Goal: Information Seeking & Learning: Find specific fact

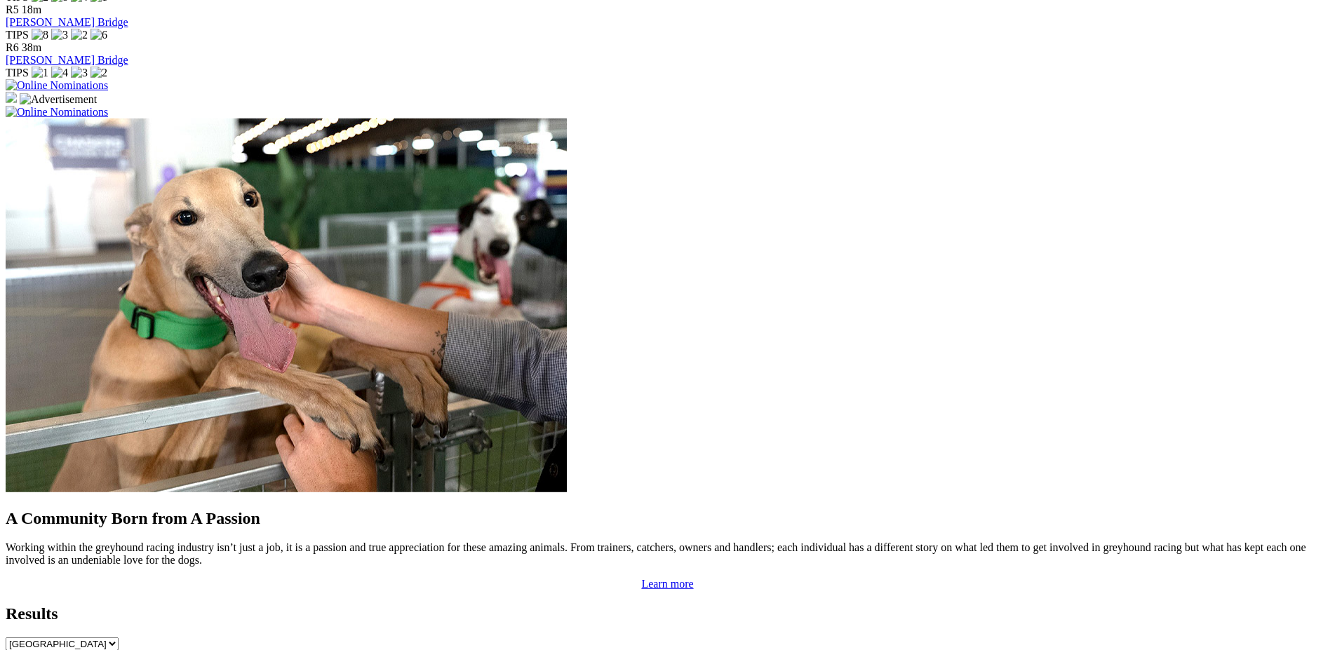
scroll to position [1011, 0]
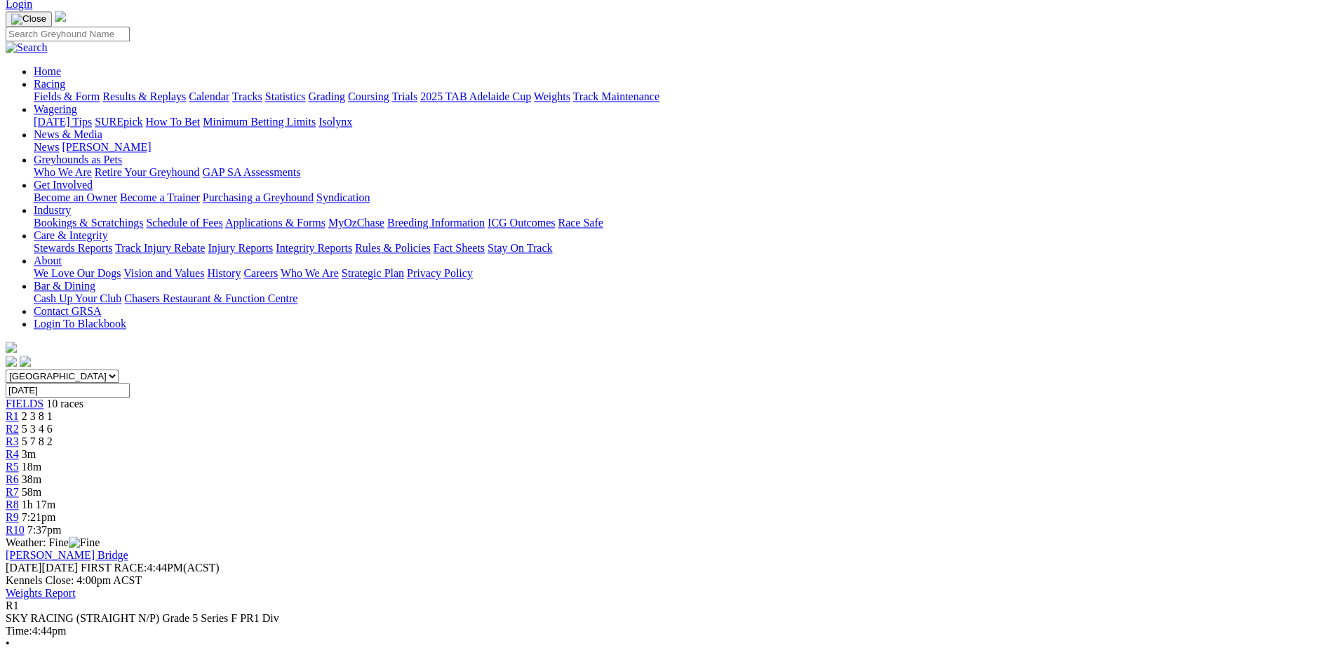
scroll to position [143, 0]
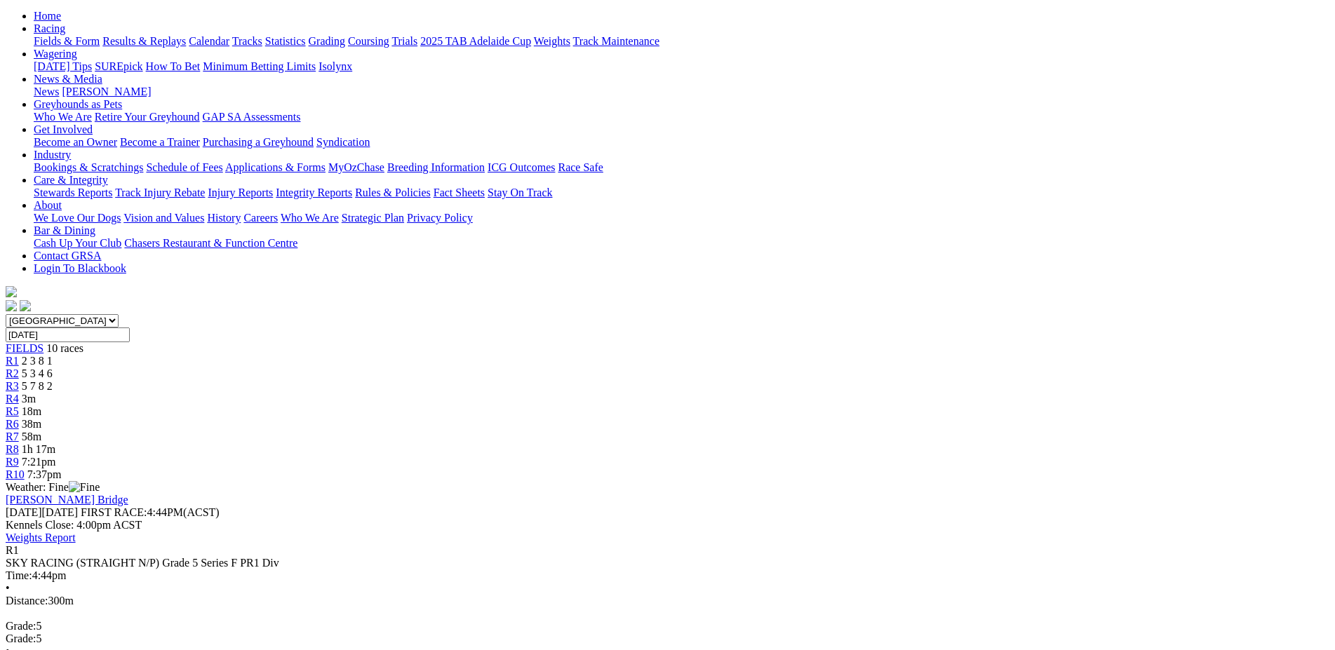
click at [19, 367] on span "R2" at bounding box center [12, 373] width 13 height 12
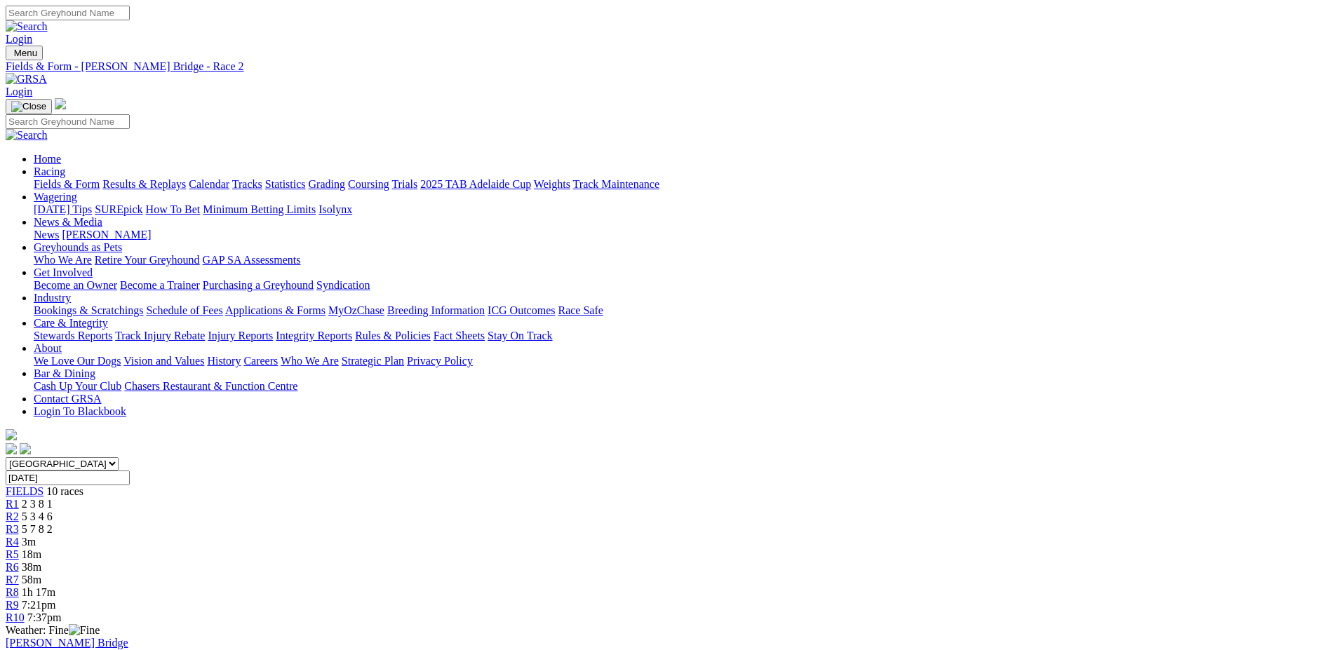
click at [19, 523] on span "R3" at bounding box center [12, 529] width 13 height 12
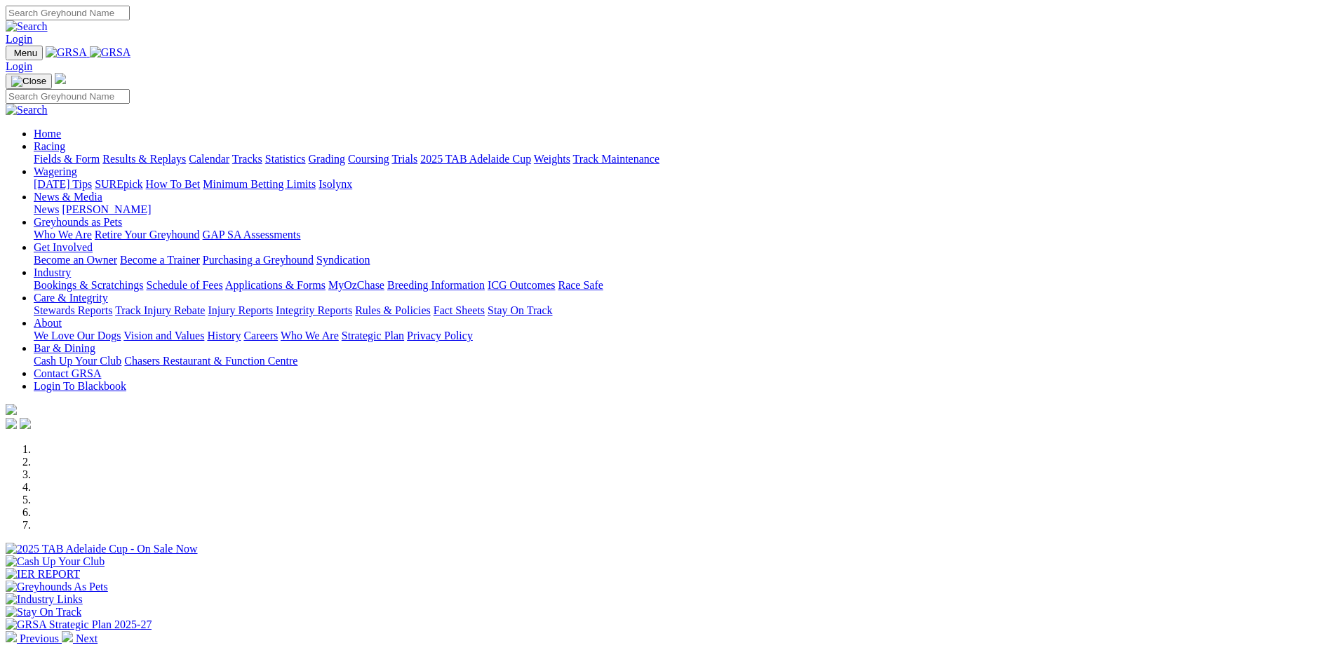
scroll to position [1010, 0]
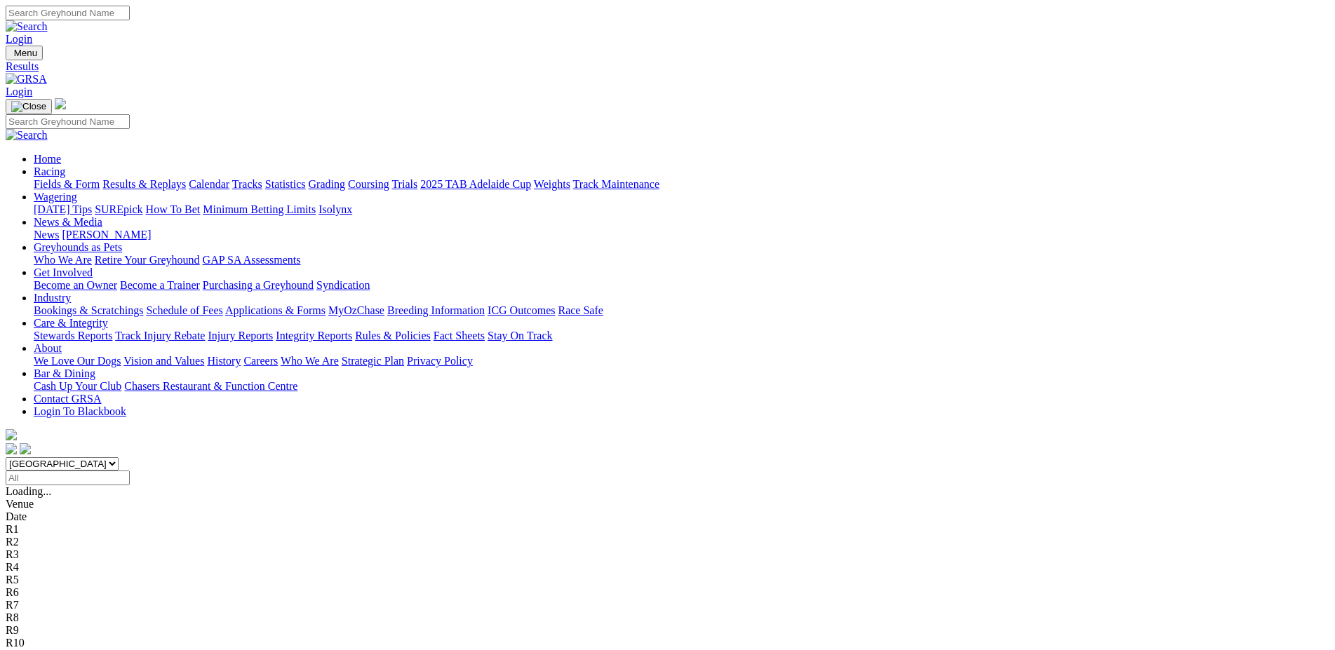
click at [130, 471] on input "Select date" at bounding box center [68, 478] width 124 height 15
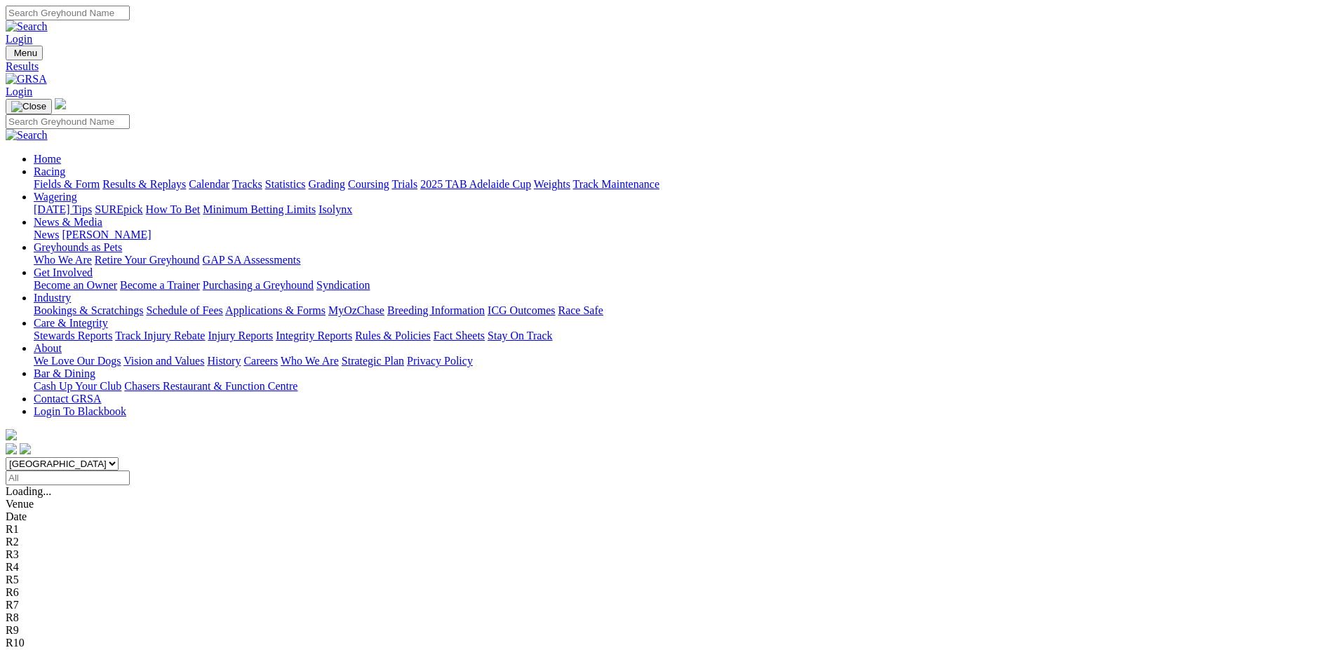
type input "Sunday, 25 May 2025"
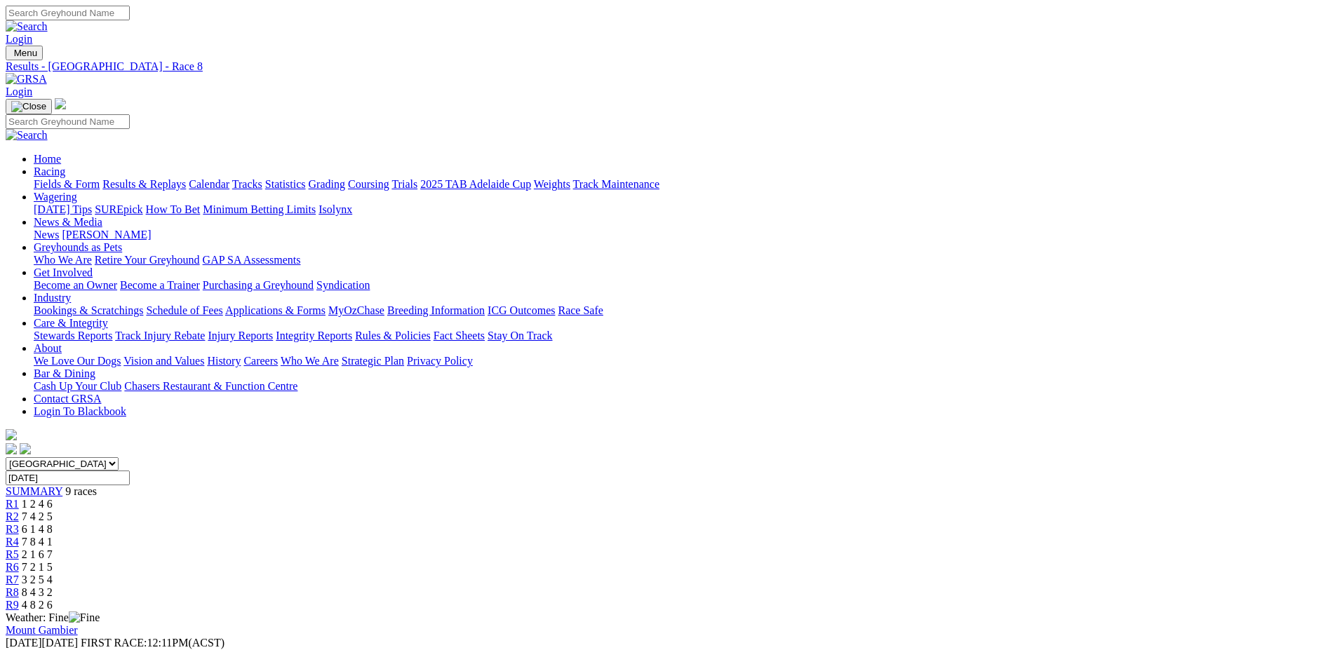
click at [19, 574] on link "R7" at bounding box center [12, 580] width 13 height 12
click at [19, 561] on span "R6" at bounding box center [12, 567] width 13 height 12
click at [19, 548] on link "R5" at bounding box center [12, 554] width 13 height 12
click at [130, 471] on input "[DATE]" at bounding box center [68, 478] width 124 height 15
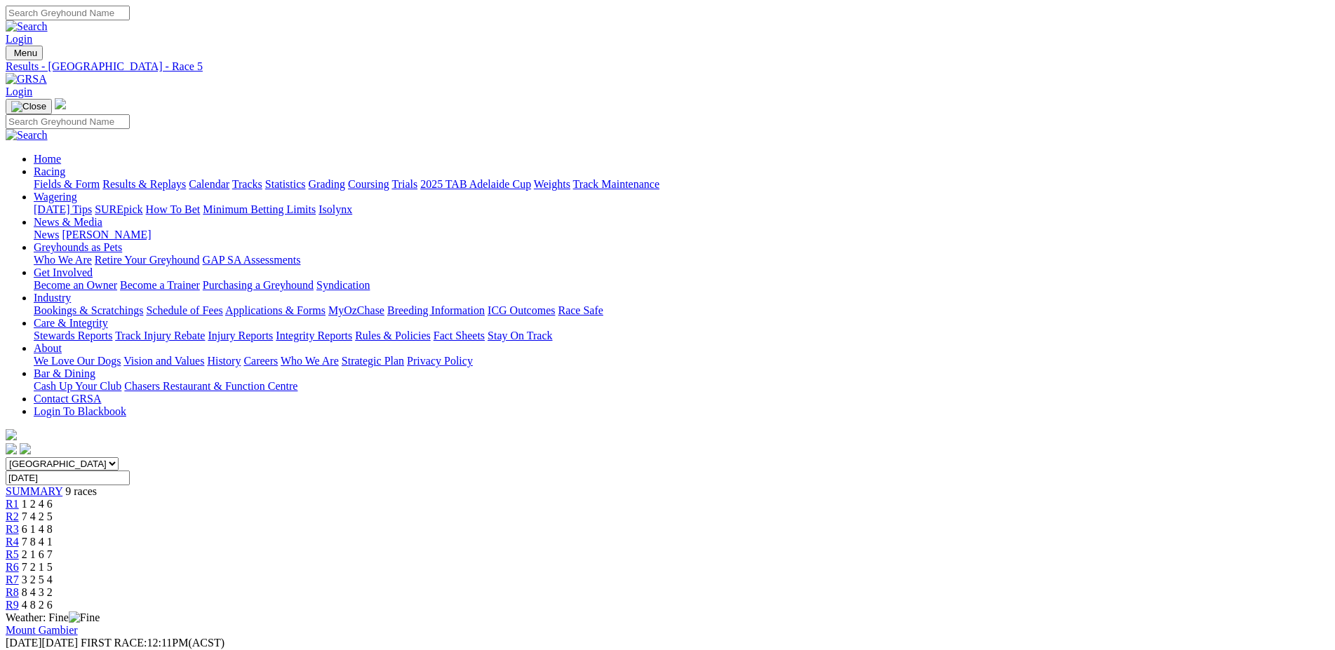
type input "[DATE]"
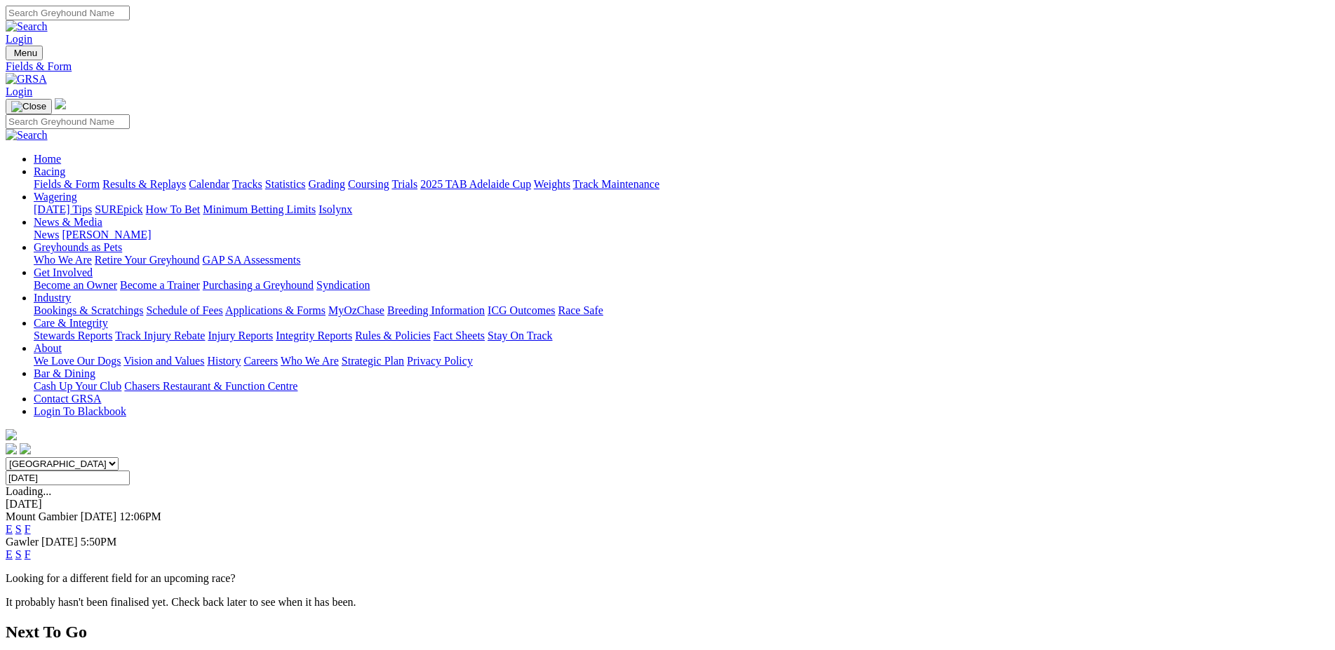
click link "E"
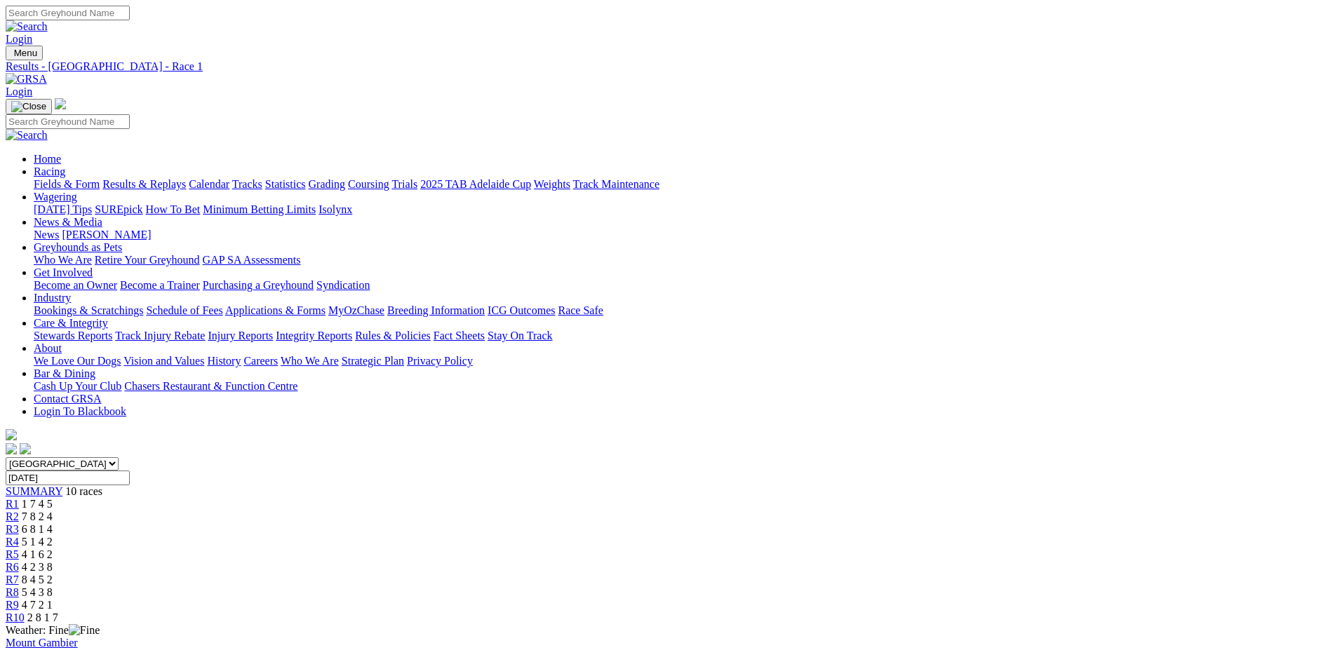
click at [19, 561] on span "R6" at bounding box center [12, 567] width 13 height 12
click at [19, 574] on span "R7" at bounding box center [12, 580] width 13 height 12
click at [19, 586] on span "R8" at bounding box center [12, 592] width 13 height 12
click at [19, 599] on span "R9" at bounding box center [12, 605] width 13 height 12
click at [130, 471] on input "Sunday, 18 May 2025" at bounding box center [68, 478] width 124 height 15
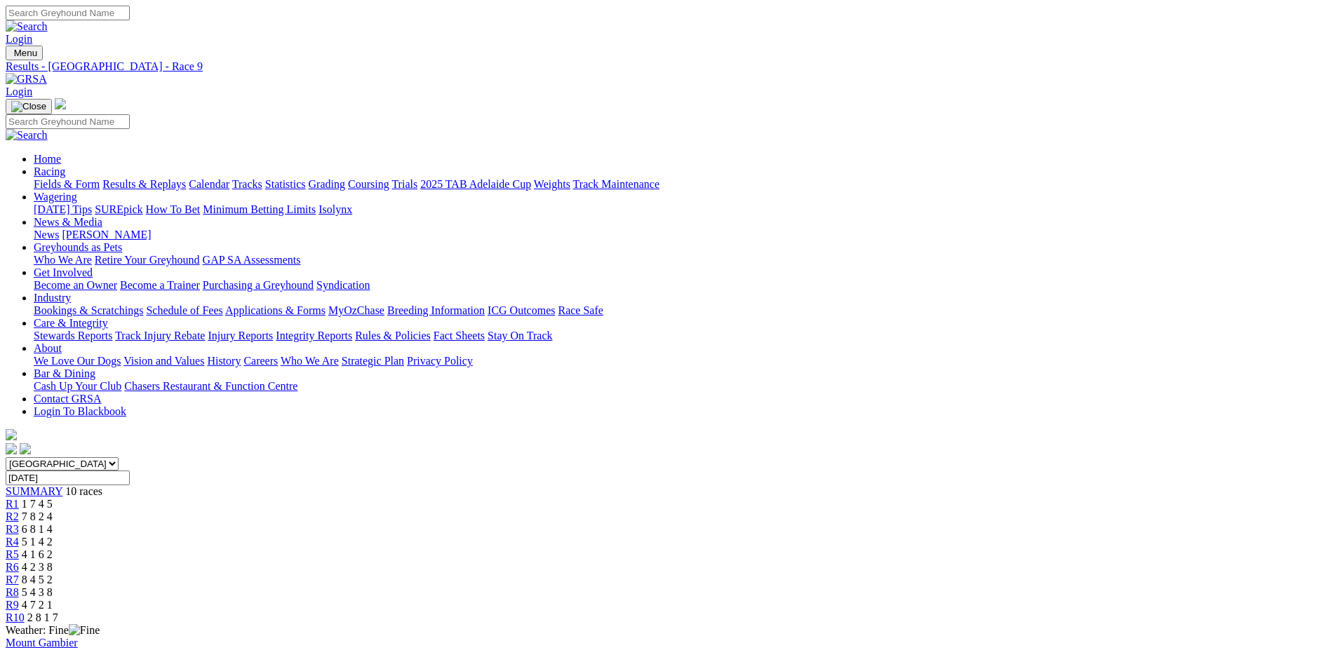
type input "[DATE]"
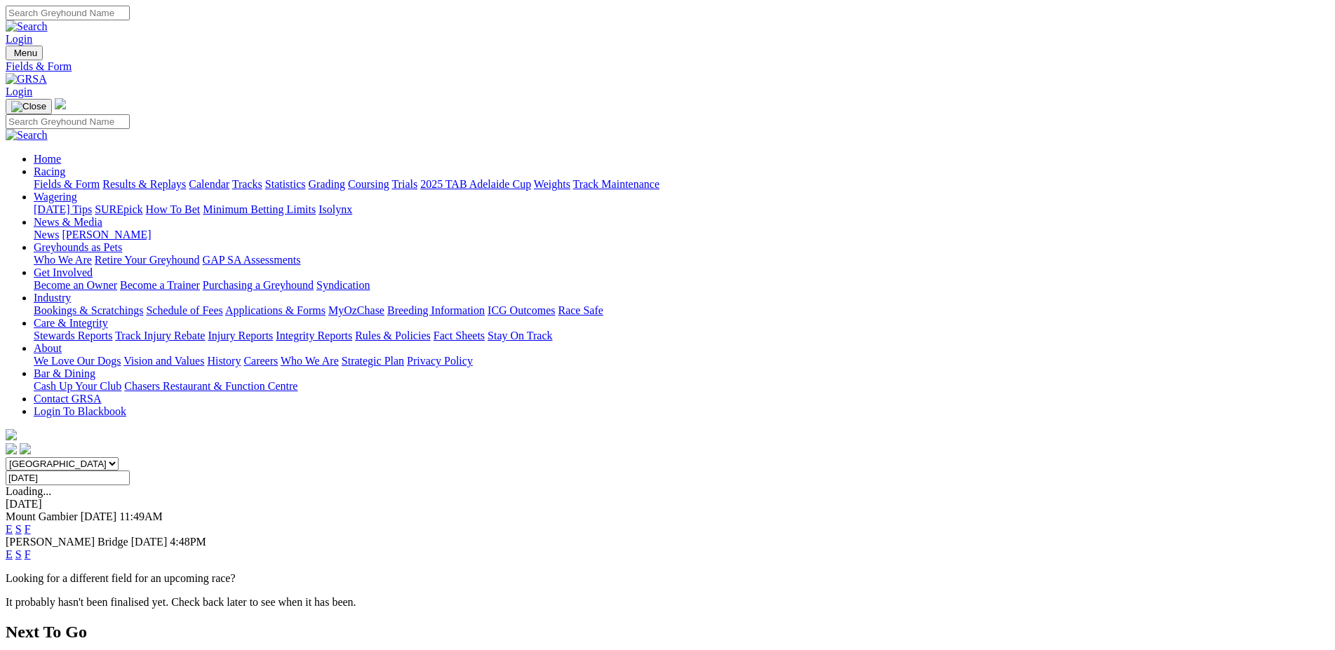
click at [13, 523] on link "E" at bounding box center [9, 529] width 7 height 12
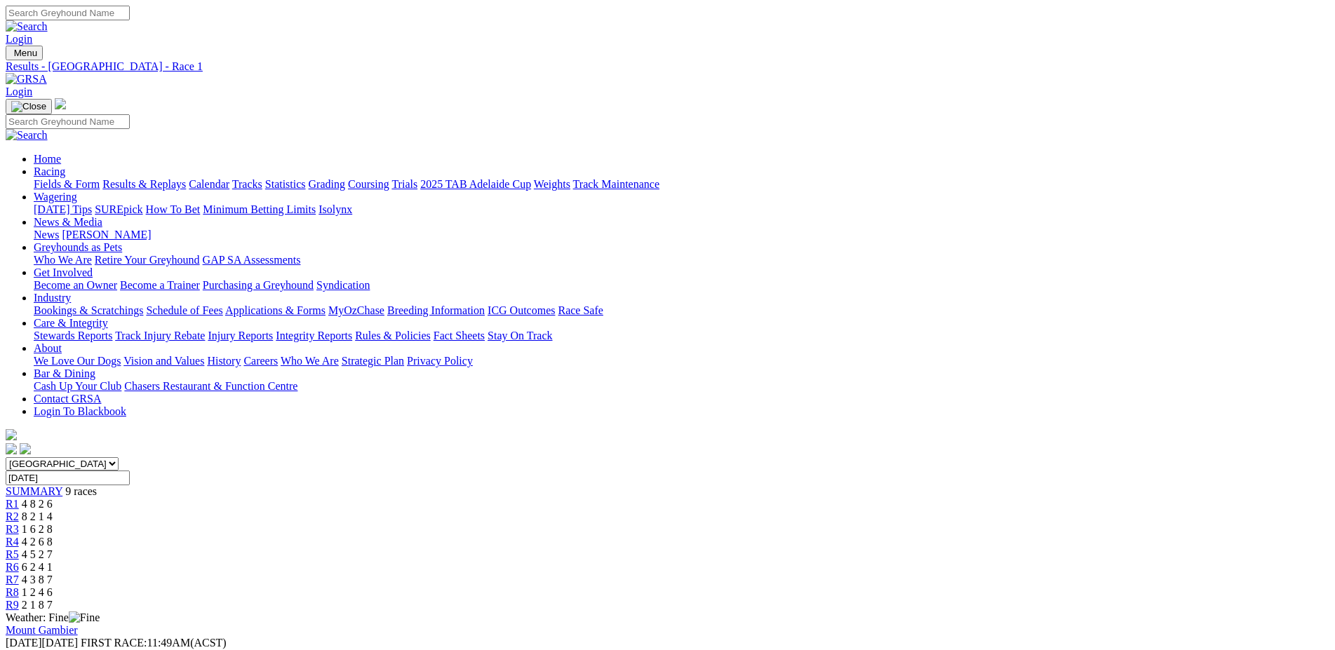
click at [19, 561] on span "R6" at bounding box center [12, 567] width 13 height 12
